Goal: Task Accomplishment & Management: Complete application form

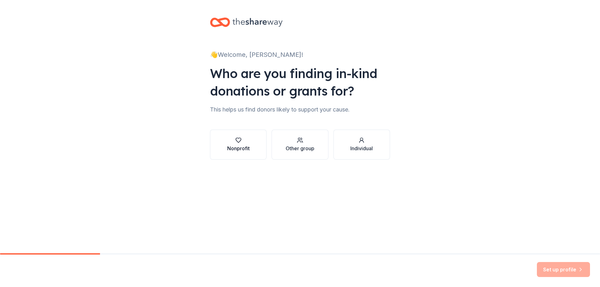
click at [238, 141] on icon "button" at bounding box center [238, 140] width 6 height 6
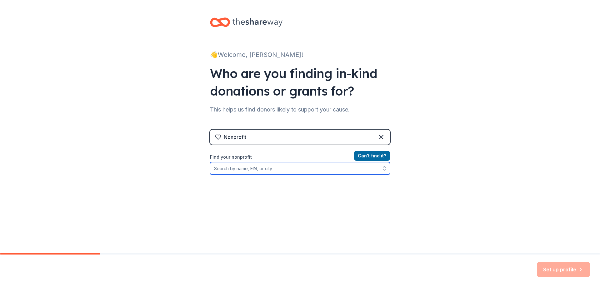
click at [213, 169] on input "Find your nonprofit" at bounding box center [300, 168] width 180 height 13
click at [227, 169] on input "[GEOGRAPHIC_DATA]" at bounding box center [300, 168] width 180 height 13
drag, startPoint x: 212, startPoint y: 168, endPoint x: 225, endPoint y: 170, distance: 13.3
click at [225, 170] on input "Alamo Addiction Recovery Center" at bounding box center [300, 168] width 180 height 13
click at [238, 170] on input "AL-A Addiction Recovery Center" at bounding box center [300, 168] width 180 height 13
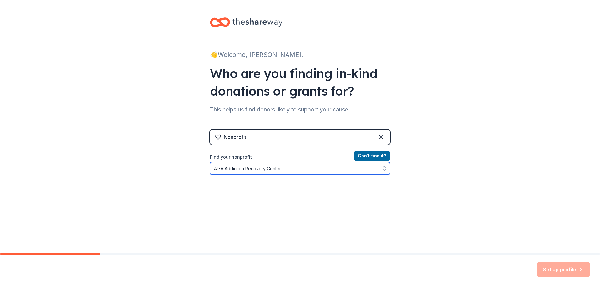
click at [222, 169] on input "AL-A Addiction Recovery Center" at bounding box center [300, 168] width 180 height 13
click at [272, 169] on input "AL-A-MO Addiction Recovery Center" at bounding box center [300, 168] width 180 height 13
click at [383, 170] on icon "button" at bounding box center [384, 169] width 3 height 1
type input "AL-A-MO Addiction Recovery Center"
click at [383, 167] on icon "button" at bounding box center [384, 166] width 3 height 1
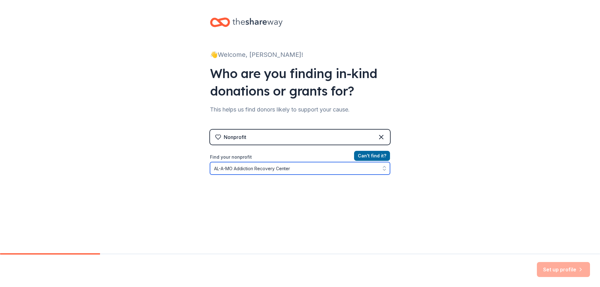
click at [292, 169] on input "AL-A-MO Addiction Recovery Center" at bounding box center [300, 168] width 180 height 13
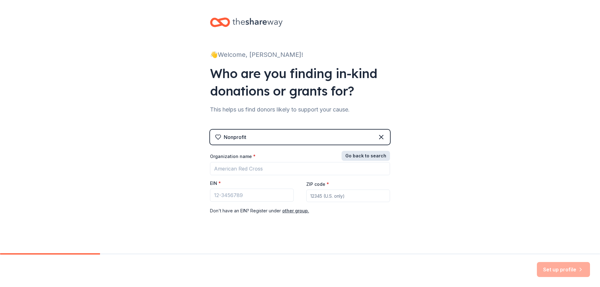
click at [372, 156] on button "Go back to search" at bounding box center [366, 156] width 48 height 10
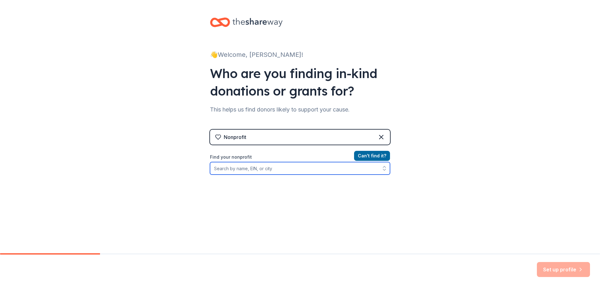
drag, startPoint x: 211, startPoint y: 168, endPoint x: 267, endPoint y: 170, distance: 55.7
click at [267, 170] on input "Find your nonprofit" at bounding box center [300, 168] width 180 height 13
type input "[GEOGRAPHIC_DATA]"
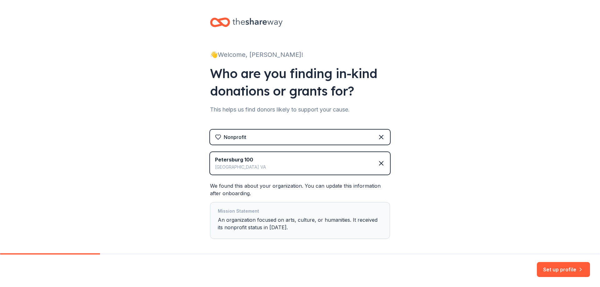
click at [252, 159] on div "Petersburg 100 Petersburg [GEOGRAPHIC_DATA]" at bounding box center [300, 163] width 180 height 23
click at [378, 165] on icon at bounding box center [382, 164] width 8 height 8
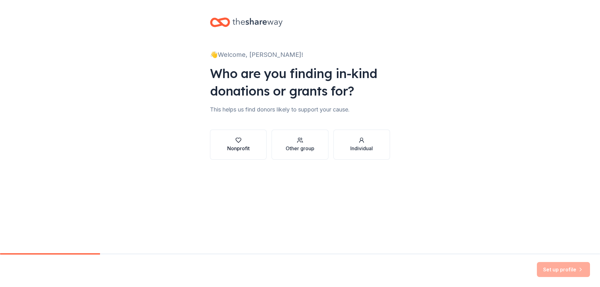
click at [239, 140] on icon "button" at bounding box center [238, 140] width 6 height 6
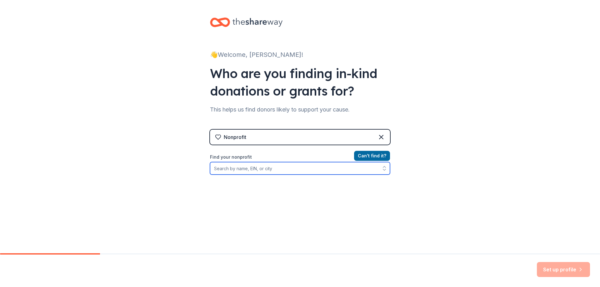
click at [211, 169] on input "Find your nonprofit" at bounding box center [300, 168] width 180 height 13
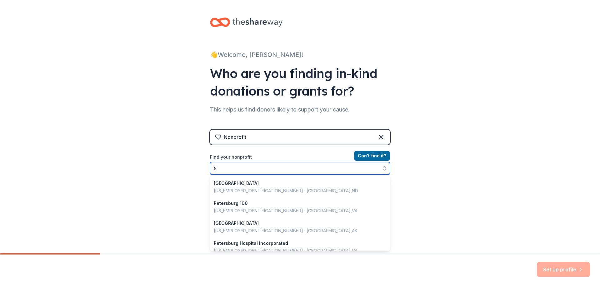
scroll to position [441, 0]
type input "[US_EMPLOYER_IDENTIFICATION_NUMBER]"
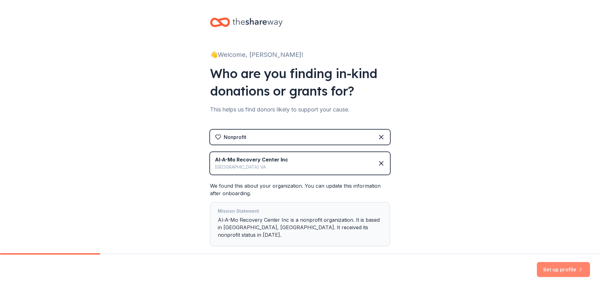
click at [566, 272] on button "Set up profile" at bounding box center [563, 269] width 53 height 15
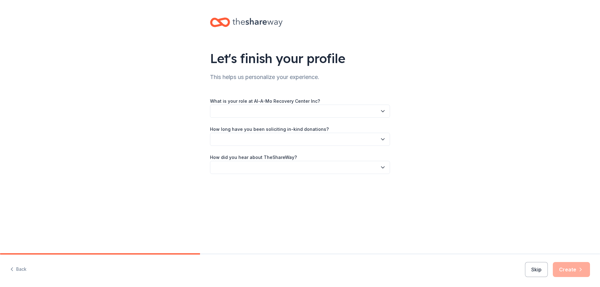
click at [383, 111] on icon "button" at bounding box center [383, 111] width 6 height 6
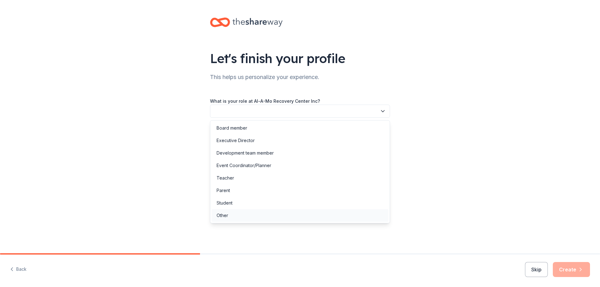
click at [224, 218] on div "Other" at bounding box center [223, 216] width 12 height 8
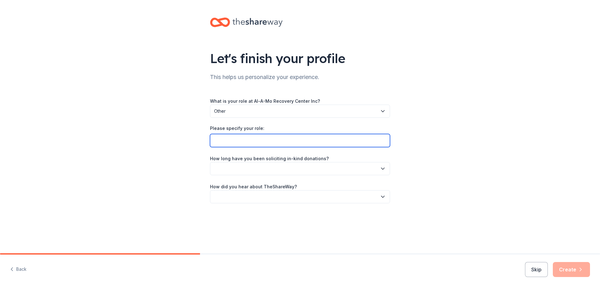
click at [218, 141] on input "Please specify your role:" at bounding box center [300, 140] width 180 height 13
click at [214, 141] on input "Administrative Assistant" at bounding box center [300, 140] width 180 height 13
type input "Volunteer Administrative Assistant"
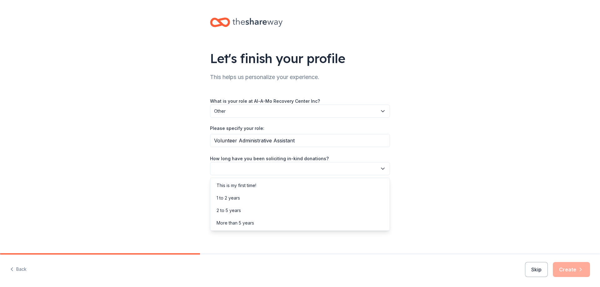
click at [385, 169] on icon "button" at bounding box center [383, 169] width 6 height 6
click at [239, 222] on div "More than 5 years" at bounding box center [236, 223] width 38 height 8
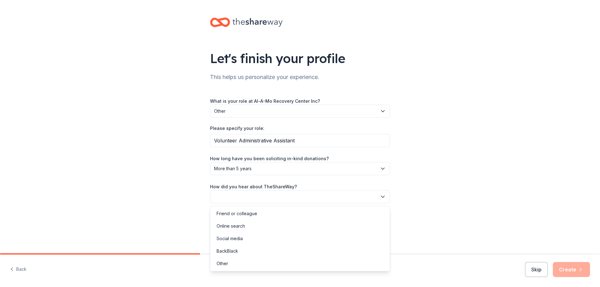
click at [385, 198] on icon "button" at bounding box center [383, 197] width 6 height 6
click at [242, 227] on div "Online search" at bounding box center [231, 227] width 28 height 8
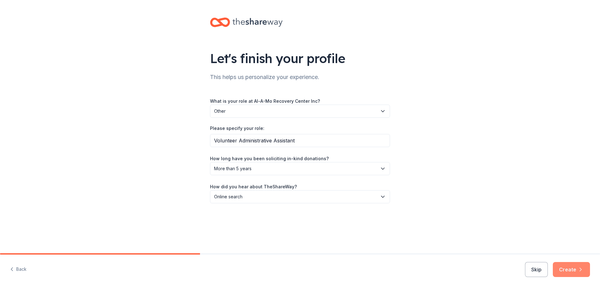
click at [570, 269] on button "Create" at bounding box center [571, 269] width 37 height 15
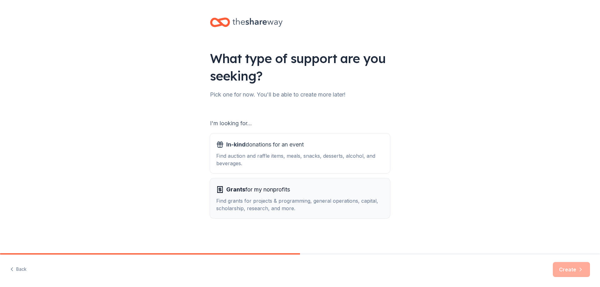
click at [260, 199] on div "Find grants for projects & programming, general operations, capital, scholarshi…" at bounding box center [300, 204] width 168 height 15
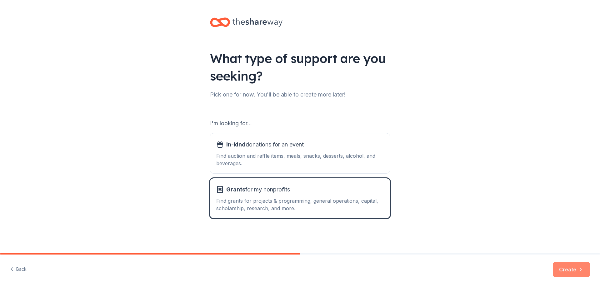
click at [574, 272] on button "Create" at bounding box center [571, 269] width 37 height 15
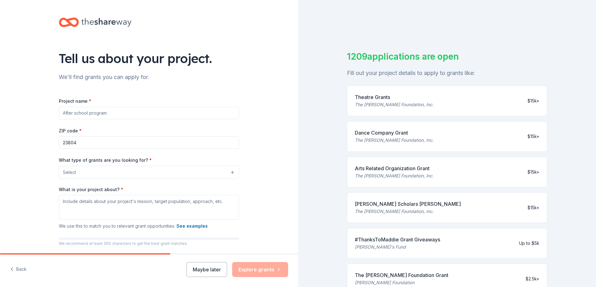
click at [60, 112] on input "Project name *" at bounding box center [149, 113] width 180 height 13
drag, startPoint x: 60, startPoint y: 112, endPoint x: 109, endPoint y: 114, distance: 49.4
click at [109, 114] on input "Project name *" at bounding box center [149, 113] width 180 height 13
drag, startPoint x: 118, startPoint y: 112, endPoint x: 133, endPoint y: 113, distance: 15.4
click at [133, 113] on input "Exterior painting of historic building that houses our organization" at bounding box center [149, 113] width 180 height 13
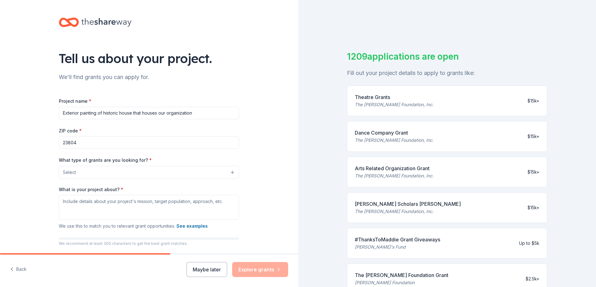
drag, startPoint x: 140, startPoint y: 113, endPoint x: 192, endPoint y: 114, distance: 51.9
click at [192, 114] on input "Exterior painting of historic house that houses our organization" at bounding box center [149, 113] width 180 height 13
drag, startPoint x: 131, startPoint y: 113, endPoint x: 197, endPoint y: 114, distance: 66.0
click at [197, 114] on input "Exterior painting of historic house that houses our organization" at bounding box center [149, 113] width 180 height 13
type input "Exterior painting of historic house where our organization is located"
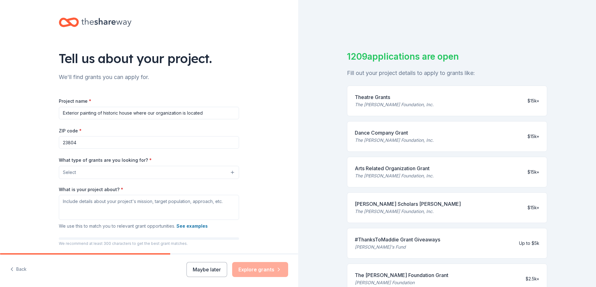
click at [229, 173] on button "Select" at bounding box center [149, 172] width 180 height 13
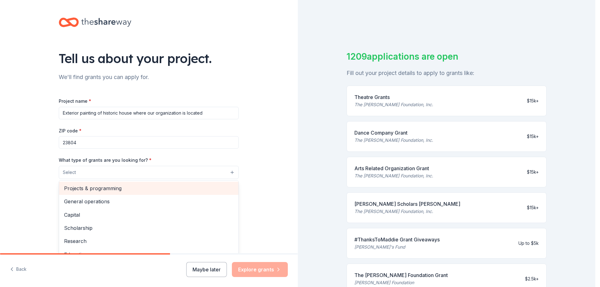
click at [90, 189] on span "Projects & programming" at bounding box center [148, 188] width 169 height 8
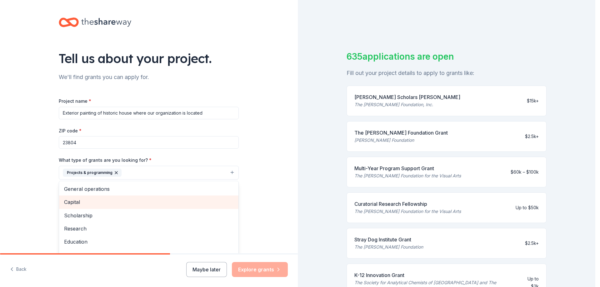
click at [74, 203] on span "Capital" at bounding box center [148, 202] width 169 height 8
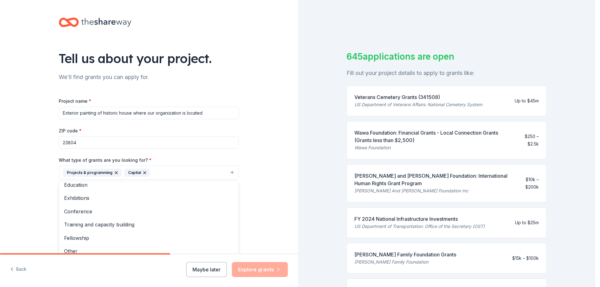
scroll to position [47, 0]
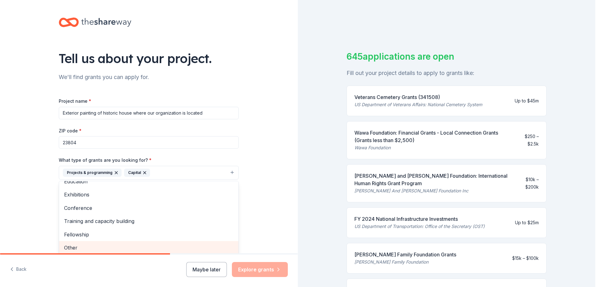
click at [73, 247] on span "Other" at bounding box center [148, 248] width 169 height 8
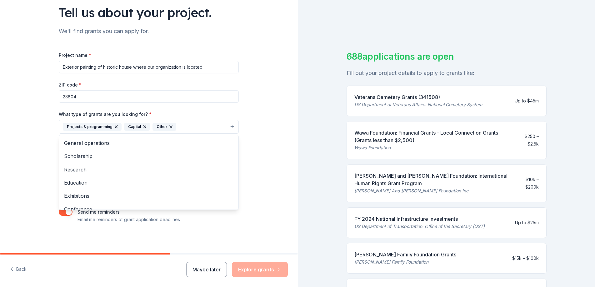
scroll to position [0, 0]
